Goal: Task Accomplishment & Management: Use online tool/utility

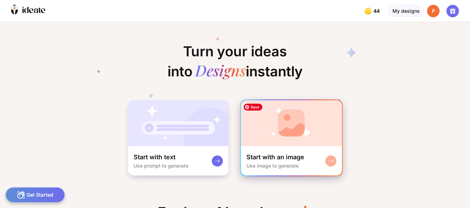
scroll to position [0, 134]
click at [305, 131] on img at bounding box center [291, 123] width 101 height 46
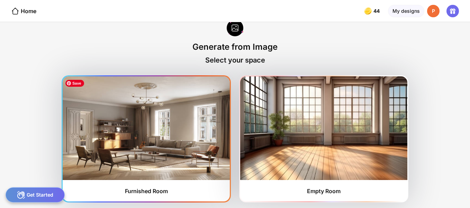
click at [161, 141] on img at bounding box center [146, 129] width 167 height 104
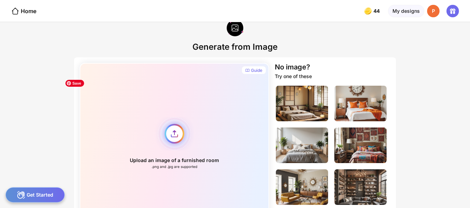
click at [177, 136] on div "Upload an image of a furnished room .png and .jpg are supported" at bounding box center [175, 143] width 190 height 161
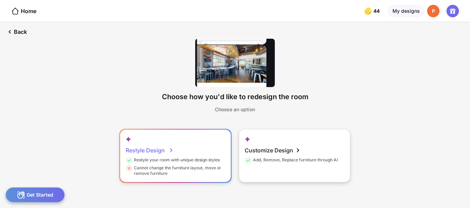
click at [172, 159] on div "Restyle your room with unique design styles" at bounding box center [173, 162] width 94 height 8
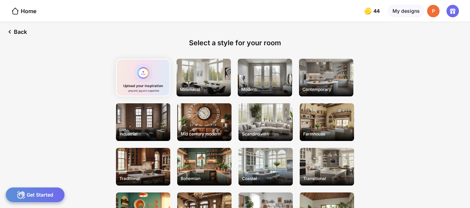
click at [147, 71] on div "Upload your inspiration .png and .jpg are supported" at bounding box center [143, 78] width 54 height 38
click at [142, 72] on div "Upload your inspiration .png and .jpg are supported" at bounding box center [143, 78] width 54 height 38
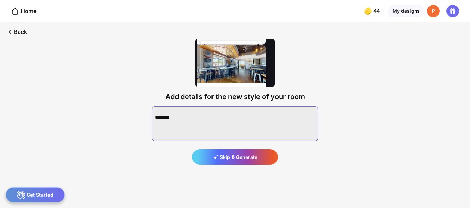
click at [164, 113] on textarea at bounding box center [235, 124] width 166 height 35
click at [22, 32] on div "Back" at bounding box center [16, 31] width 33 height 19
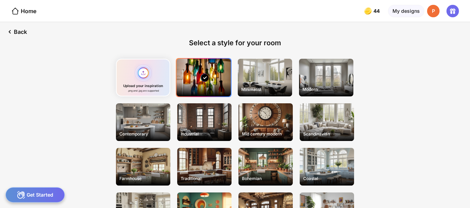
click at [147, 73] on div "Upload your inspiration .png and .jpg are supported" at bounding box center [143, 78] width 54 height 38
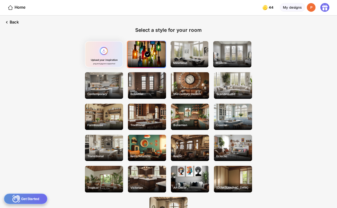
click at [102, 51] on div "Upload your inspiration .png and .jpg are supported" at bounding box center [104, 54] width 38 height 26
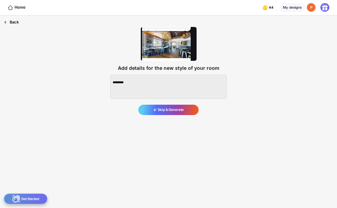
click at [10, 23] on div "Back" at bounding box center [11, 23] width 23 height 14
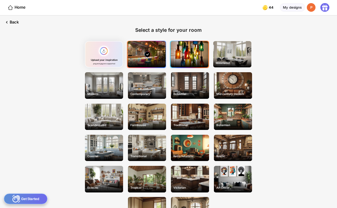
click at [194, 53] on div at bounding box center [189, 54] width 38 height 26
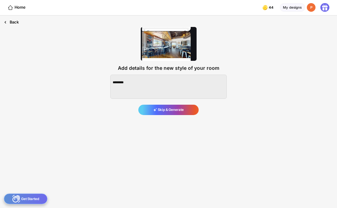
click at [15, 23] on div "Back" at bounding box center [11, 23] width 23 height 14
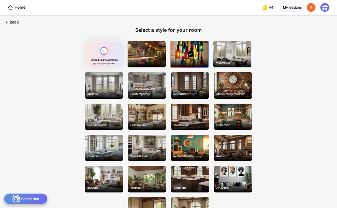
click at [104, 53] on div "Upload your inspiration .png and .jpg are supported" at bounding box center [104, 54] width 38 height 26
click at [102, 52] on div "Upload your inspiration .png and .jpg are supported" at bounding box center [104, 54] width 38 height 26
click at [141, 61] on div at bounding box center [146, 54] width 38 height 26
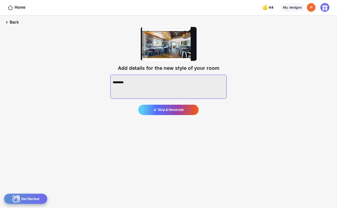
click at [145, 83] on textarea at bounding box center [168, 87] width 116 height 24
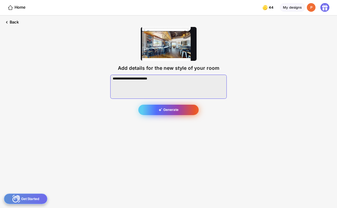
type textarea "**********"
click at [163, 112] on div "Generate" at bounding box center [168, 110] width 60 height 11
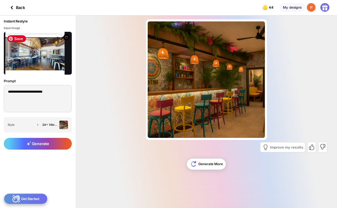
click at [35, 50] on img at bounding box center [38, 53] width 68 height 43
click at [35, 54] on img at bounding box center [38, 53] width 68 height 43
click at [12, 6] on icon at bounding box center [11, 7] width 1 height 3
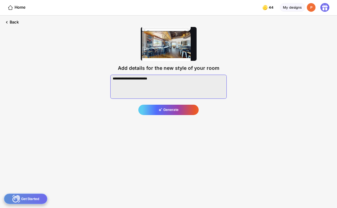
click at [165, 80] on textarea at bounding box center [168, 87] width 116 height 24
type textarea "*"
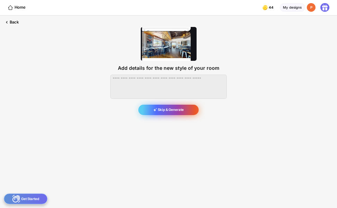
click at [178, 110] on div "Skip & Generate" at bounding box center [168, 110] width 60 height 11
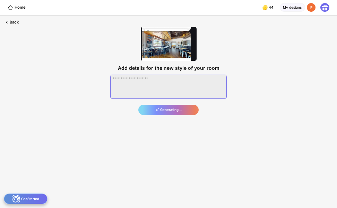
click at [125, 82] on textarea at bounding box center [168, 87] width 116 height 24
type textarea "**********"
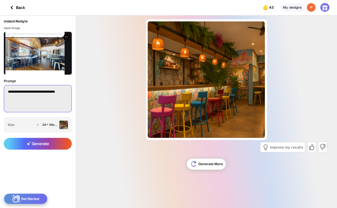
click at [65, 91] on textarea "**********" at bounding box center [38, 98] width 68 height 27
type textarea "*"
type textarea "**********"
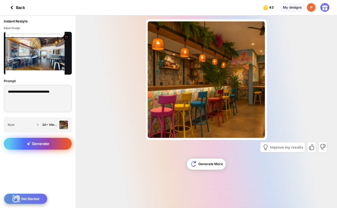
click at [29, 142] on icon at bounding box center [29, 144] width 4 height 5
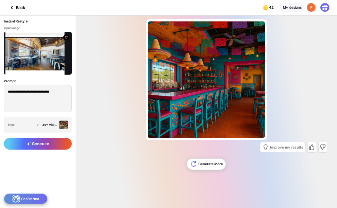
drag, startPoint x: 293, startPoint y: 91, endPoint x: 157, endPoint y: 183, distance: 163.9
click at [157, 183] on div "Almost there... Edit Design Improve my results Generate More" at bounding box center [205, 112] width 261 height 193
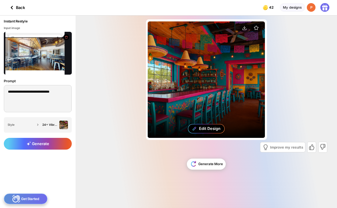
click at [196, 126] on icon at bounding box center [194, 128] width 5 height 5
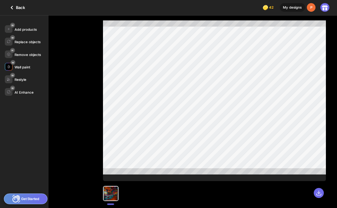
click at [23, 66] on div "Wall paint" at bounding box center [23, 67] width 16 height 4
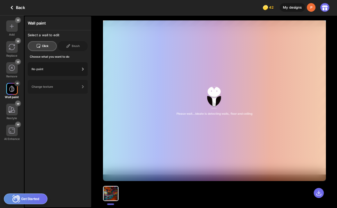
click at [38, 68] on div "Re-paint" at bounding box center [56, 69] width 48 height 3
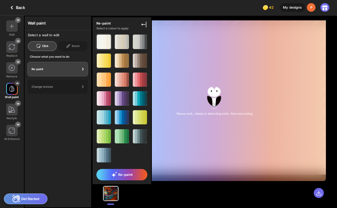
click at [104, 43] on div at bounding box center [105, 42] width 2 height 14
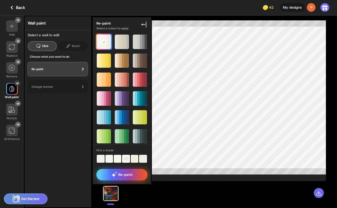
click at [125, 175] on span "Re-paint" at bounding box center [121, 175] width 21 height 6
click at [111, 175] on div "Re-paint" at bounding box center [121, 174] width 51 height 11
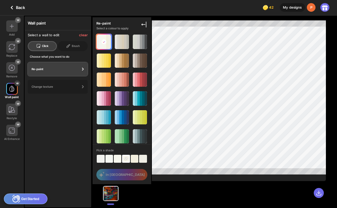
click at [109, 174] on div "Re-paint Select a colour to apply Pick a shade In Queue" at bounding box center [122, 101] width 60 height 169
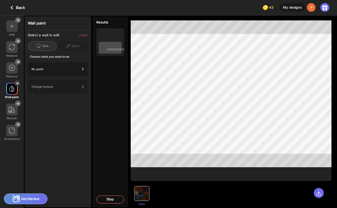
click at [65, 68] on div "Re-paint" at bounding box center [56, 69] width 48 height 3
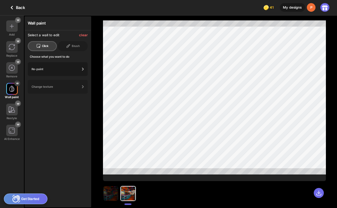
click at [71, 68] on div "Re-paint" at bounding box center [56, 69] width 48 height 3
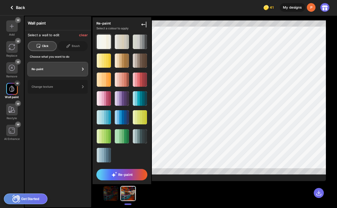
click at [103, 44] on div at bounding box center [102, 42] width 2 height 14
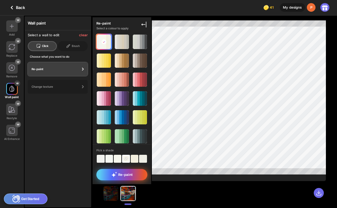
click at [108, 172] on div "Re-paint" at bounding box center [121, 174] width 51 height 11
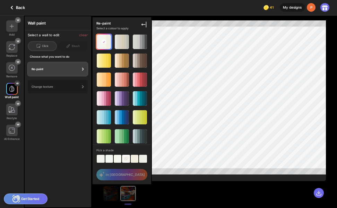
click at [106, 176] on div "Re-paint Select a colour to apply Pick a shade In Queue" at bounding box center [122, 101] width 60 height 169
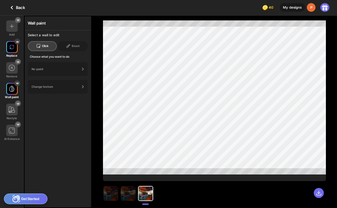
click at [12, 46] on img at bounding box center [11, 47] width 5 height 5
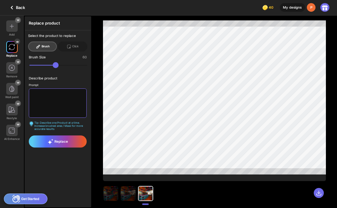
click at [43, 95] on textarea at bounding box center [58, 103] width 58 height 29
click at [47, 48] on div "Brush" at bounding box center [42, 47] width 28 height 10
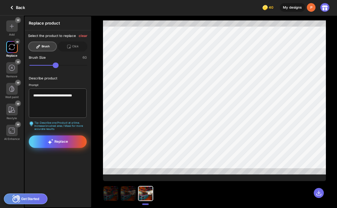
click at [61, 141] on span "Replace" at bounding box center [57, 142] width 20 height 6
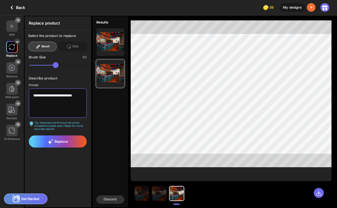
click at [80, 97] on textarea "**********" at bounding box center [58, 103] width 58 height 29
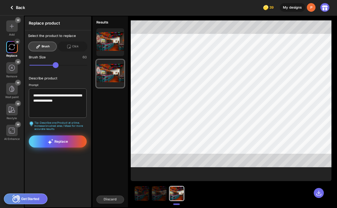
click at [52, 142] on icon at bounding box center [50, 142] width 6 height 6
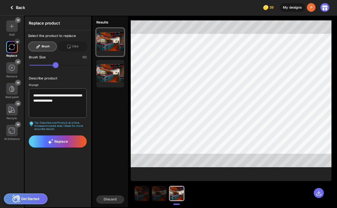
click at [40, 47] on icon at bounding box center [38, 46] width 5 height 5
click at [45, 44] on div "Brush" at bounding box center [42, 47] width 28 height 10
click at [77, 48] on div "Click" at bounding box center [72, 47] width 29 height 10
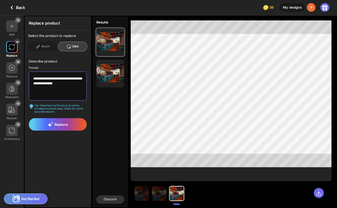
click at [71, 86] on textarea "**********" at bounding box center [58, 86] width 58 height 29
type textarea "*"
click at [39, 79] on textarea at bounding box center [58, 86] width 58 height 29
click at [41, 45] on div "Brush" at bounding box center [42, 47] width 28 height 10
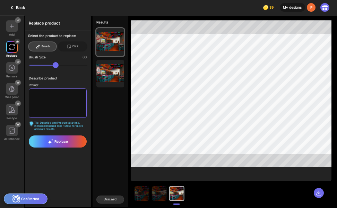
click at [60, 103] on textarea at bounding box center [58, 103] width 58 height 29
type textarea "**********"
click at [40, 44] on icon at bounding box center [38, 46] width 5 height 5
click at [48, 50] on div "Brush" at bounding box center [42, 47] width 28 height 10
click at [43, 46] on div "Brush" at bounding box center [42, 47] width 28 height 10
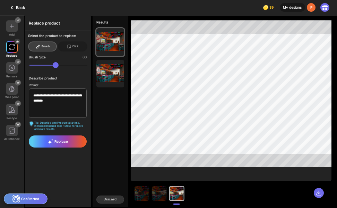
click at [43, 46] on div "Brush" at bounding box center [42, 47] width 28 height 10
click at [42, 51] on div "Brush" at bounding box center [42, 47] width 28 height 10
click at [49, 143] on icon at bounding box center [50, 142] width 5 height 5
drag, startPoint x: 49, startPoint y: 143, endPoint x: 154, endPoint y: 174, distance: 109.7
click at [121, 166] on div "Results Keep this Keep this Discard" at bounding box center [110, 112] width 37 height 193
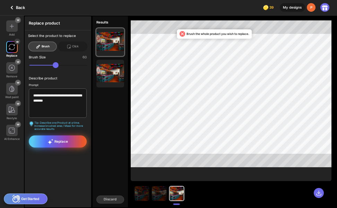
click at [72, 140] on div "Replace" at bounding box center [58, 142] width 58 height 12
click at [69, 143] on div "Replace" at bounding box center [58, 142] width 58 height 12
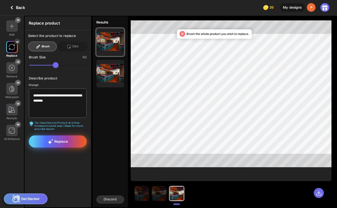
click at [70, 142] on div "Replace" at bounding box center [58, 142] width 58 height 12
click at [180, 33] on icon at bounding box center [182, 34] width 6 height 6
click at [12, 7] on icon at bounding box center [11, 7] width 1 height 3
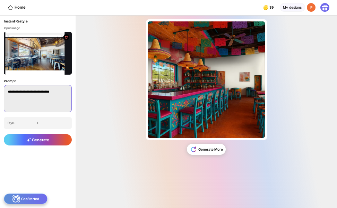
click at [62, 93] on textarea "**********" at bounding box center [38, 98] width 68 height 27
type textarea "*"
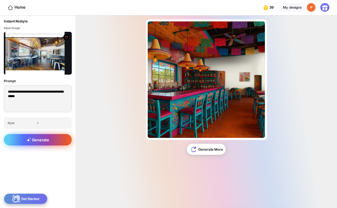
click at [37, 140] on span "Generate" at bounding box center [38, 140] width 23 height 5
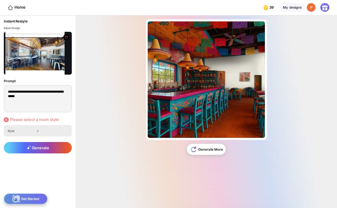
click at [38, 130] on icon at bounding box center [37, 131] width 5 height 5
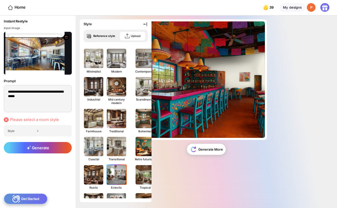
click at [115, 176] on img at bounding box center [116, 174] width 21 height 21
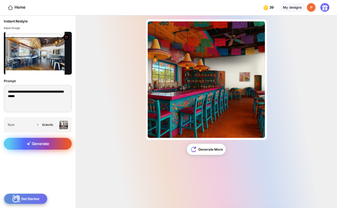
click at [51, 142] on div "Generate" at bounding box center [38, 144] width 68 height 12
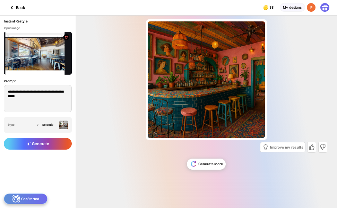
click at [13, 8] on icon at bounding box center [12, 7] width 8 height 8
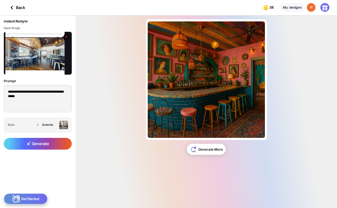
type textarea "**********"
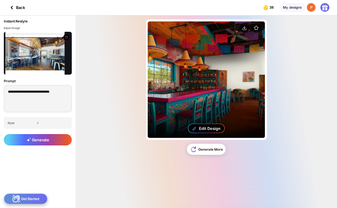
click at [243, 27] on circle at bounding box center [244, 28] width 10 height 10
click at [202, 130] on div "Edit Design" at bounding box center [209, 128] width 21 height 5
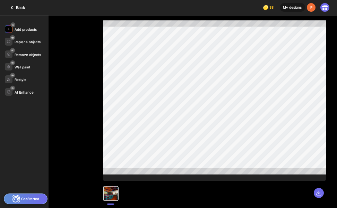
click at [19, 28] on div "Add products" at bounding box center [26, 30] width 22 height 4
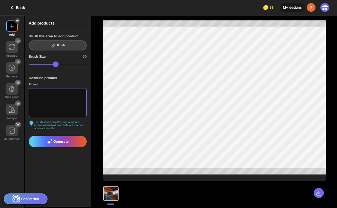
click at [38, 98] on textarea at bounding box center [58, 102] width 58 height 29
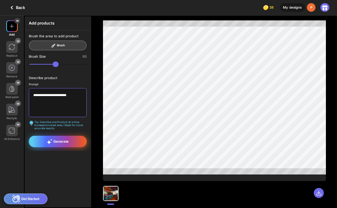
type textarea "**********"
click at [50, 141] on icon at bounding box center [50, 142] width 6 height 6
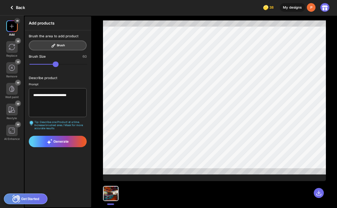
click at [49, 46] on div "Brush the area to add product Brush" at bounding box center [58, 42] width 58 height 16
click at [58, 45] on div "Brush the area to add product Brush" at bounding box center [58, 42] width 58 height 16
drag, startPoint x: 58, startPoint y: 45, endPoint x: 44, endPoint y: 66, distance: 25.4
type input "**"
click at [44, 66] on input "range" at bounding box center [58, 65] width 58 height 6
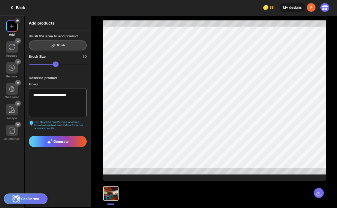
click at [65, 48] on div "Brush the area to add product Brush" at bounding box center [58, 42] width 58 height 16
click at [63, 46] on div "Brush the area to add product Brush" at bounding box center [58, 42] width 58 height 16
drag, startPoint x: 59, startPoint y: 42, endPoint x: 41, endPoint y: 151, distance: 110.6
click at [41, 151] on div "**********" at bounding box center [58, 90] width 66 height 121
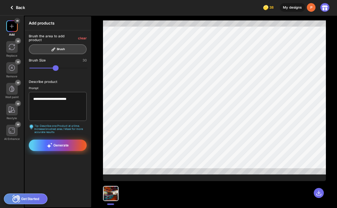
click at [58, 143] on span "Generate" at bounding box center [58, 146] width 22 height 6
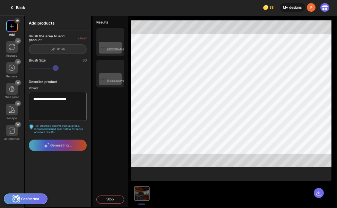
click at [44, 63] on div "Brush Size 30" at bounding box center [58, 66] width 58 height 14
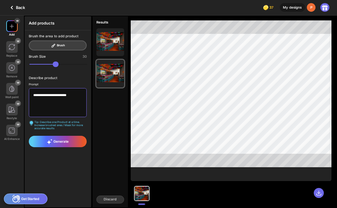
click at [72, 95] on textarea "**********" at bounding box center [58, 102] width 58 height 29
type textarea "*"
click at [50, 46] on div "Brush the area to add product Brush" at bounding box center [58, 42] width 58 height 16
click at [72, 94] on textarea "**********" at bounding box center [58, 102] width 58 height 29
type textarea "**********"
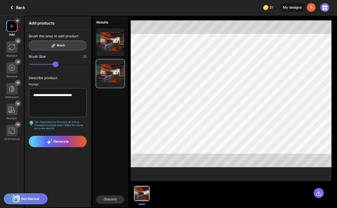
click at [54, 43] on div "Brush the area to add product Brush" at bounding box center [58, 42] width 58 height 16
click at [56, 46] on div "Brush the area to add product Brush" at bounding box center [58, 42] width 58 height 16
drag, startPoint x: 56, startPoint y: 46, endPoint x: 42, endPoint y: 69, distance: 27.1
click at [42, 69] on div "**********" at bounding box center [58, 90] width 66 height 121
click at [59, 78] on div "Describe product" at bounding box center [58, 78] width 58 height 4
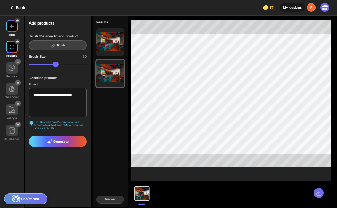
click at [16, 48] on div at bounding box center [12, 47] width 12 height 12
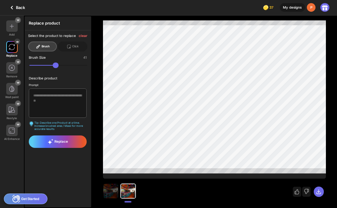
drag, startPoint x: 60, startPoint y: 66, endPoint x: 50, endPoint y: 68, distance: 10.3
type input "**"
click at [50, 68] on input "range" at bounding box center [58, 66] width 58 height 6
click at [41, 96] on textarea at bounding box center [58, 103] width 58 height 29
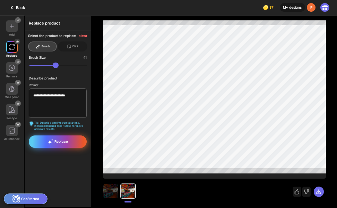
click at [50, 143] on icon at bounding box center [50, 142] width 5 height 5
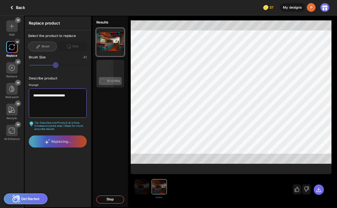
click at [71, 98] on textarea "**********" at bounding box center [58, 103] width 58 height 29
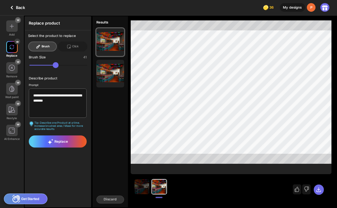
click at [10, 47] on img at bounding box center [11, 47] width 5 height 5
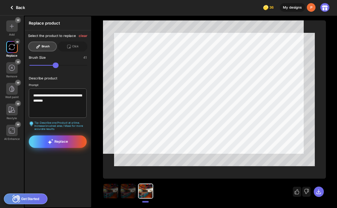
click at [66, 142] on span "Replace" at bounding box center [57, 142] width 20 height 6
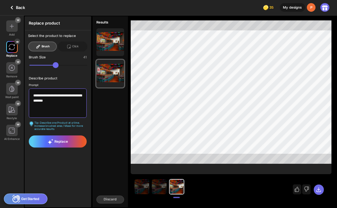
click at [73, 95] on textarea "**********" at bounding box center [58, 103] width 58 height 29
click at [77, 94] on textarea "**********" at bounding box center [58, 103] width 58 height 29
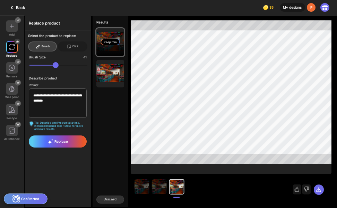
click at [112, 41] on div "Keep this" at bounding box center [110, 42] width 19 height 7
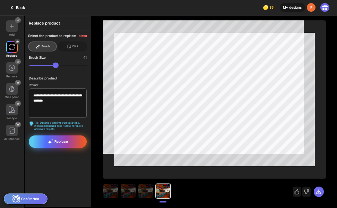
click at [52, 140] on icon at bounding box center [52, 140] width 2 height 2
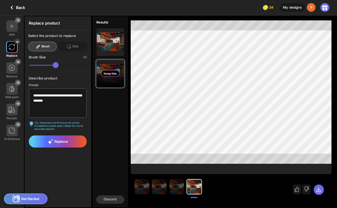
click at [109, 80] on div "Keep this" at bounding box center [110, 74] width 28 height 28
click at [66, 103] on textarea "**********" at bounding box center [58, 103] width 58 height 29
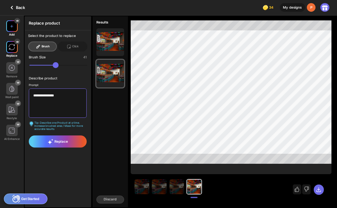
type textarea "**********"
click at [11, 26] on img at bounding box center [11, 26] width 5 height 5
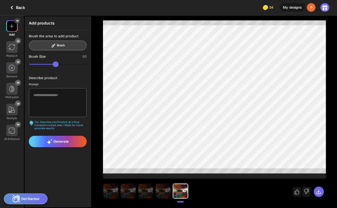
click at [12, 7] on icon at bounding box center [12, 7] width 8 height 8
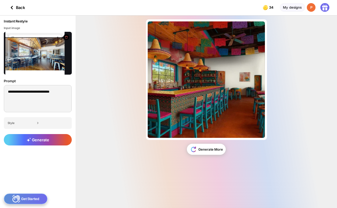
type textarea "**********"
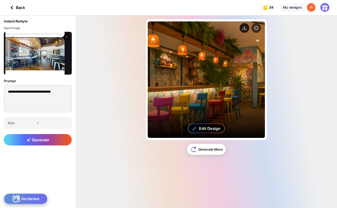
click at [244, 28] on icon at bounding box center [244, 28] width 10 height 10
click at [209, 129] on div "Edit Design" at bounding box center [209, 128] width 21 height 5
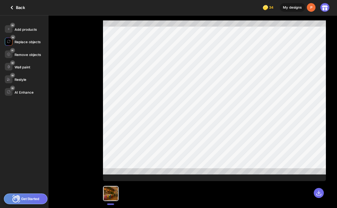
click at [29, 42] on div "Replace objects" at bounding box center [28, 42] width 26 height 4
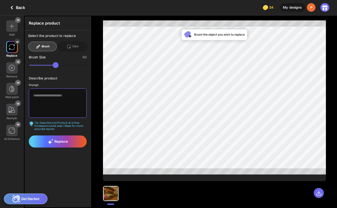
click at [42, 99] on textarea at bounding box center [58, 103] width 58 height 29
click at [41, 47] on div "Brush" at bounding box center [42, 47] width 28 height 10
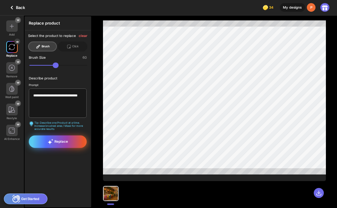
click at [51, 140] on icon at bounding box center [50, 142] width 6 height 6
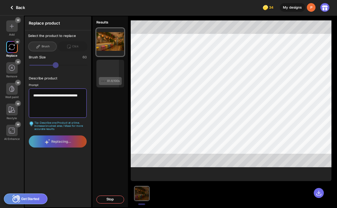
click at [59, 107] on textarea "**********" at bounding box center [58, 103] width 58 height 29
type textarea "**********"
click at [39, 47] on div "Select the product to replace Brush Click" at bounding box center [58, 42] width 66 height 25
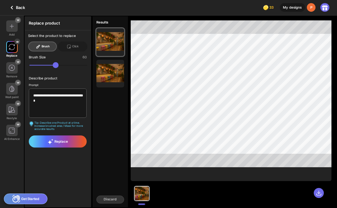
click at [46, 46] on div "Brush" at bounding box center [42, 47] width 28 height 10
click at [48, 45] on div "Brush" at bounding box center [42, 47] width 28 height 10
drag, startPoint x: 63, startPoint y: 66, endPoint x: 53, endPoint y: 65, distance: 10.4
click at [53, 65] on input "range" at bounding box center [58, 65] width 58 height 6
click at [48, 50] on div "Brush" at bounding box center [42, 47] width 28 height 10
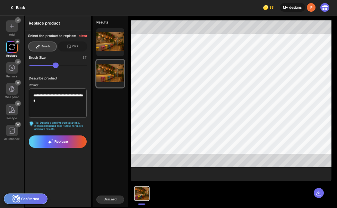
drag, startPoint x: 54, startPoint y: 67, endPoint x: 48, endPoint y: 68, distance: 6.3
click at [48, 68] on input "range" at bounding box center [58, 66] width 58 height 6
drag, startPoint x: 48, startPoint y: 68, endPoint x: 42, endPoint y: 69, distance: 6.3
type input "**"
click at [42, 69] on input "range" at bounding box center [58, 66] width 58 height 6
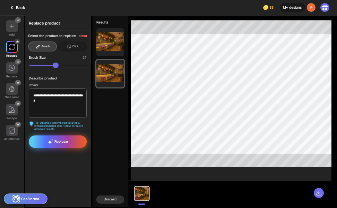
click at [68, 142] on div "Replace" at bounding box center [58, 142] width 58 height 12
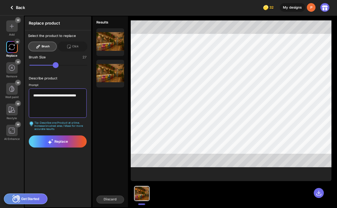
type textarea "**********"
click at [48, 46] on div "Brush" at bounding box center [42, 47] width 28 height 10
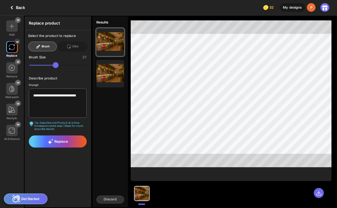
click at [46, 45] on div "Brush" at bounding box center [42, 47] width 28 height 10
drag, startPoint x: 40, startPoint y: 67, endPoint x: 46, endPoint y: 67, distance: 5.9
type input "**"
click at [46, 67] on input "range" at bounding box center [58, 65] width 58 height 6
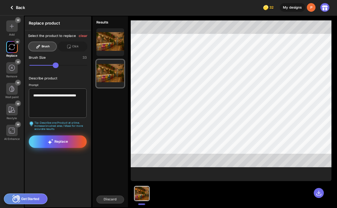
click at [41, 141] on div "Replace" at bounding box center [58, 142] width 58 height 12
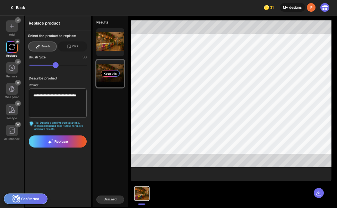
click at [117, 75] on div "Keep this" at bounding box center [110, 73] width 19 height 7
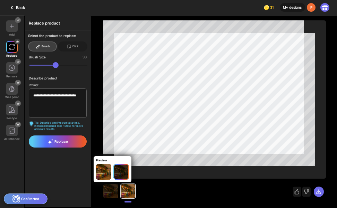
click at [130, 193] on div at bounding box center [128, 192] width 14 height 14
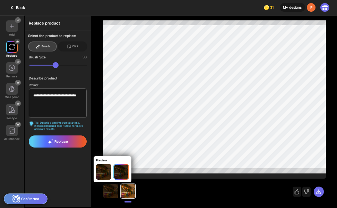
click at [106, 172] on img at bounding box center [104, 172] width 16 height 16
click at [129, 194] on div at bounding box center [128, 192] width 14 height 14
click at [123, 176] on img at bounding box center [121, 172] width 16 height 16
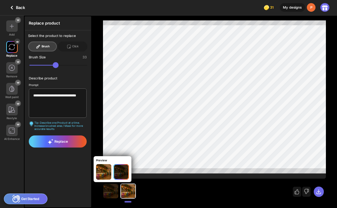
click at [128, 190] on div at bounding box center [128, 192] width 14 height 14
click at [108, 175] on img at bounding box center [104, 172] width 16 height 16
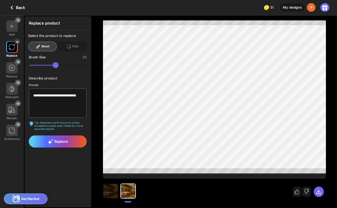
click at [74, 176] on div "**********" at bounding box center [58, 112] width 66 height 191
click at [74, 96] on textarea "**********" at bounding box center [58, 103] width 58 height 29
click at [41, 45] on div "Brush" at bounding box center [42, 47] width 28 height 10
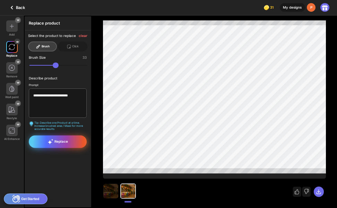
click at [61, 142] on span "Replace" at bounding box center [57, 142] width 20 height 6
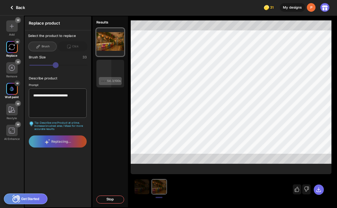
click at [8, 92] on div at bounding box center [12, 89] width 12 height 12
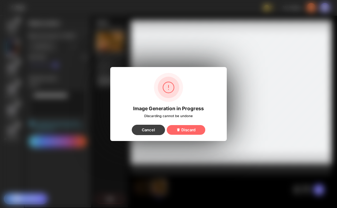
click at [150, 133] on div "Cancel" at bounding box center [148, 130] width 33 height 10
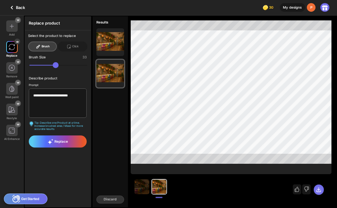
click at [318, 191] on icon at bounding box center [318, 190] width 6 height 6
click at [76, 95] on textarea "**********" at bounding box center [58, 103] width 58 height 29
type textarea "*"
click at [12, 6] on icon at bounding box center [12, 7] width 8 height 8
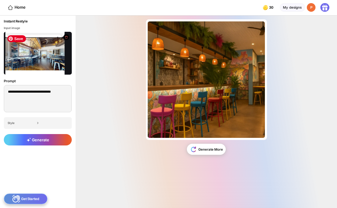
click at [44, 60] on img at bounding box center [38, 53] width 68 height 43
click at [30, 56] on img at bounding box center [38, 53] width 68 height 43
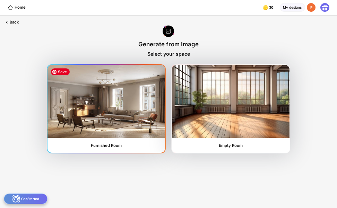
click at [106, 122] on img at bounding box center [105, 101] width 117 height 73
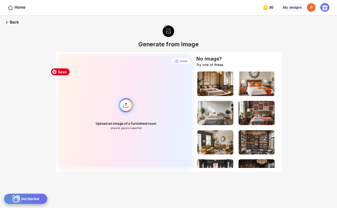
click at [126, 108] on div "Upload an image of a furnished room .png and .jpg are supported" at bounding box center [126, 112] width 133 height 113
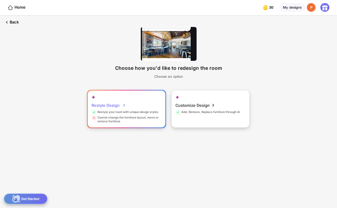
click at [135, 119] on div "Cannot change the furniture layout, move or remove furniture" at bounding box center [125, 120] width 69 height 8
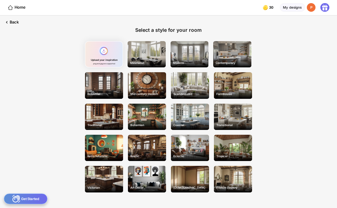
click at [103, 53] on div "Upload your inspiration .png and .jpg are supported" at bounding box center [104, 54] width 38 height 26
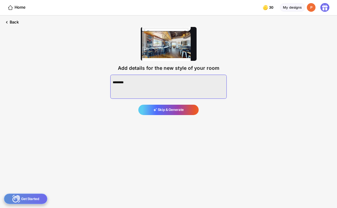
click at [125, 83] on textarea at bounding box center [168, 87] width 116 height 24
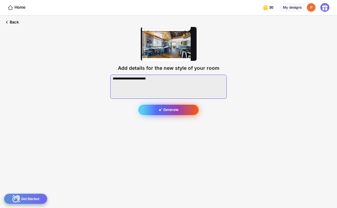
type textarea "**********"
click at [167, 109] on div "Generate" at bounding box center [168, 110] width 60 height 11
